Goal: Transaction & Acquisition: Download file/media

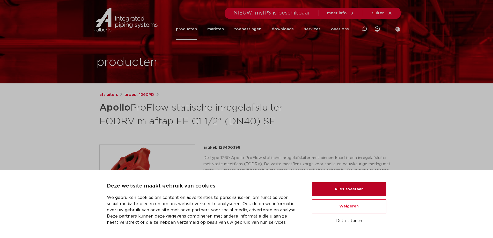
click at [361, 184] on button "Alles toestaan" at bounding box center [349, 189] width 75 height 14
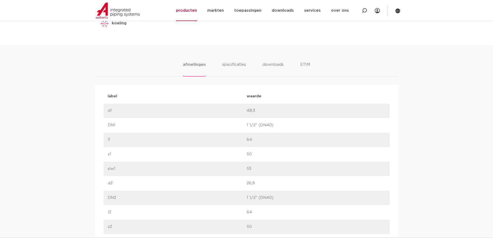
scroll to position [275, 0]
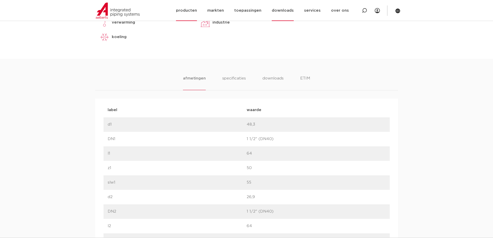
click at [276, 13] on link "downloads" at bounding box center [283, 10] width 22 height 21
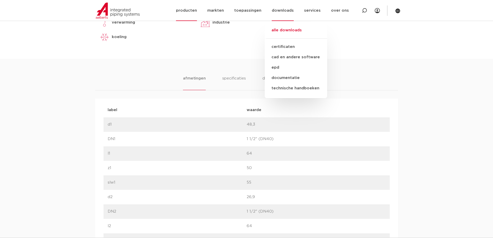
click at [289, 30] on link "alle downloads" at bounding box center [296, 32] width 62 height 11
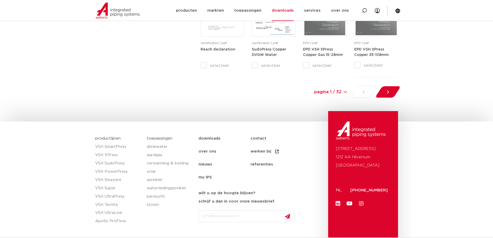
scroll to position [570, 0]
click at [366, 92] on div "pagina 1 / 32 pagina 1 / 32 1 2 3 4 5 6 7 8 9 10 11 12 13 14 15 16 17 18 19 20 …" at bounding box center [334, 91] width 136 height 12
click at [384, 92] on div at bounding box center [388, 91] width 28 height 12
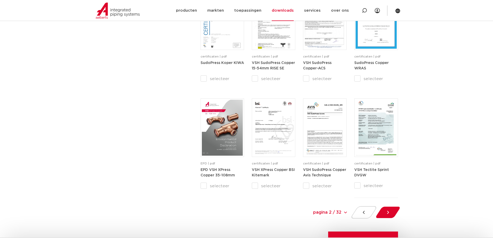
scroll to position [449, 0]
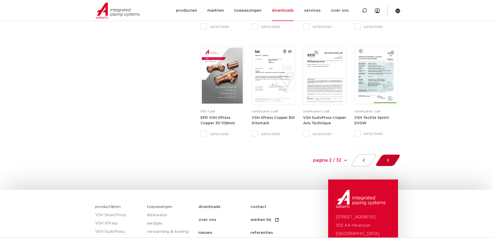
click at [390, 161] on icon at bounding box center [387, 160] width 5 height 5
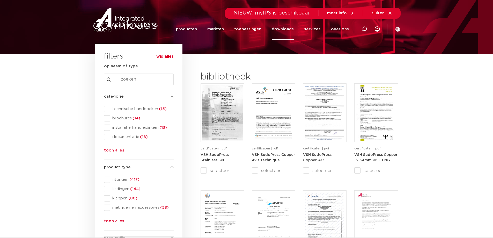
scroll to position [35, 0]
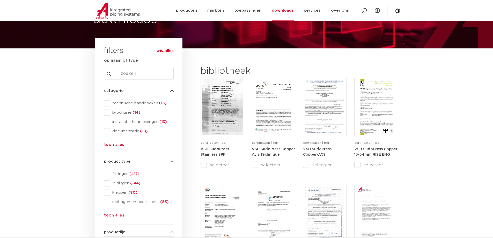
click at [118, 145] on button "toon alles" at bounding box center [114, 146] width 20 height 8
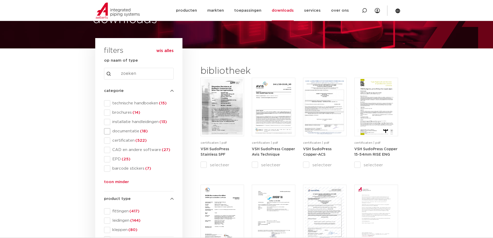
click at [107, 132] on span at bounding box center [107, 131] width 6 height 6
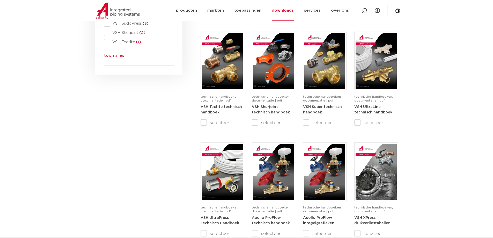
scroll to position [320, 0]
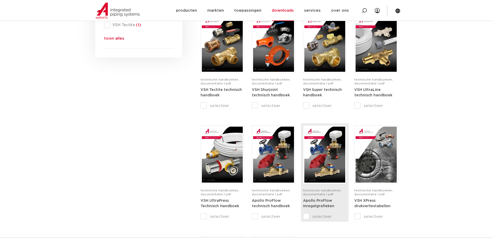
click at [330, 157] on img at bounding box center [324, 155] width 41 height 56
